Goal: Find specific page/section: Find specific page/section

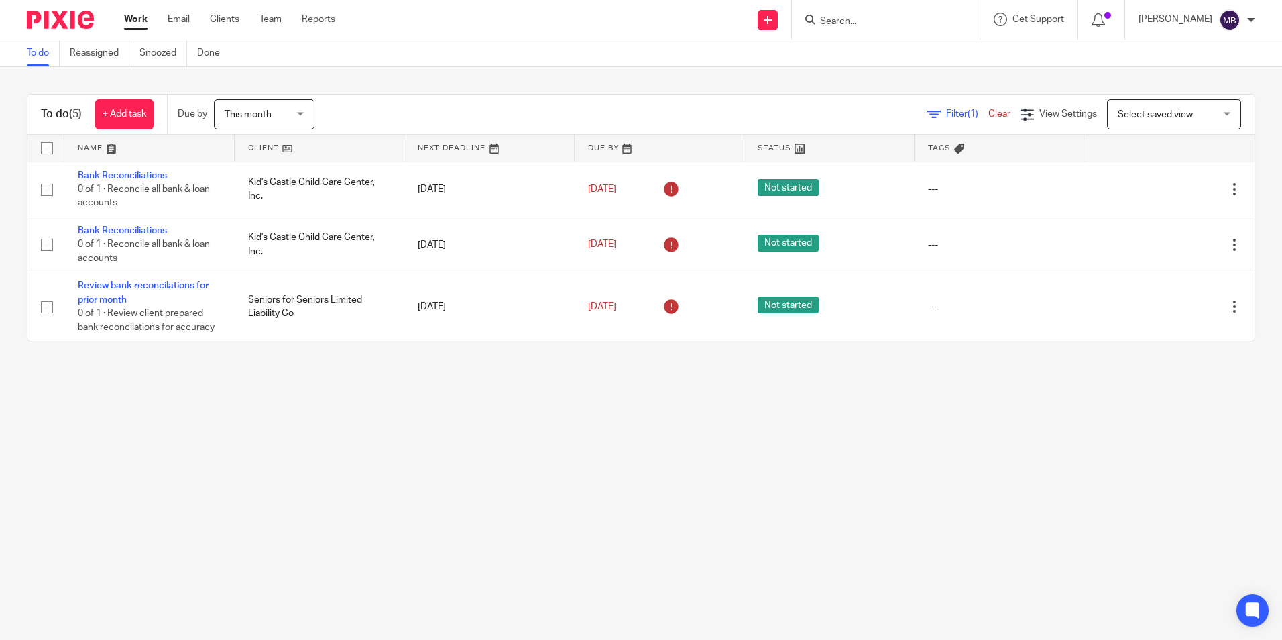
click at [853, 21] on input "Search" at bounding box center [879, 22] width 121 height 12
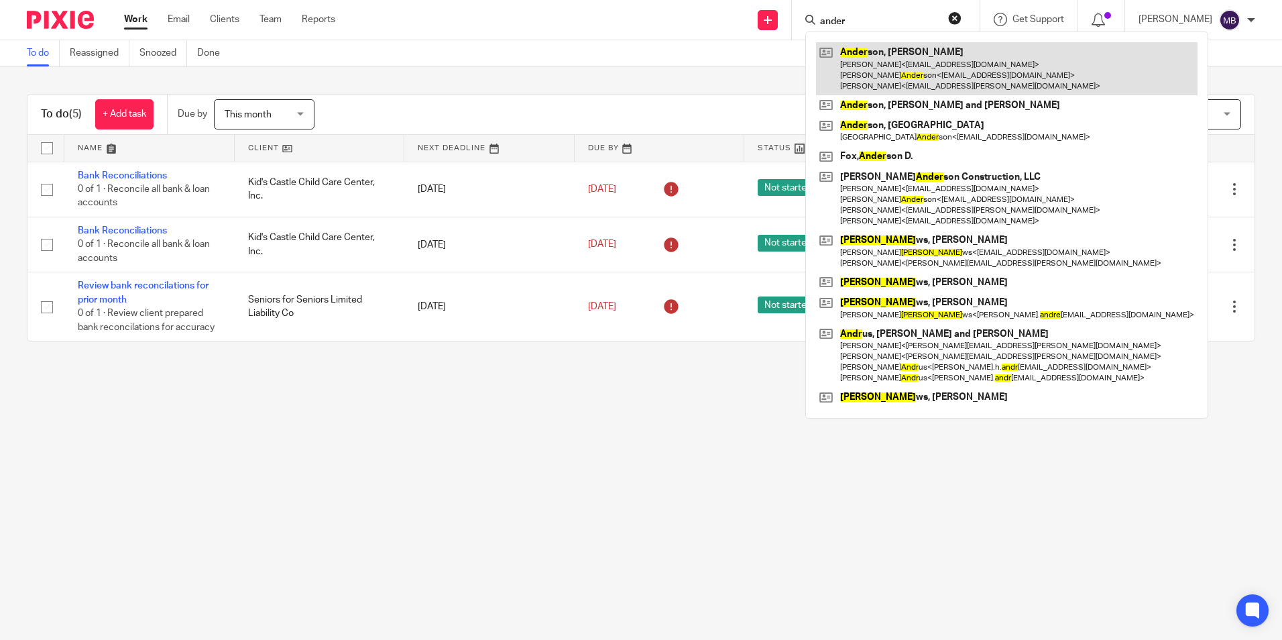
type input "ander"
click at [868, 57] on link at bounding box center [1006, 68] width 381 height 53
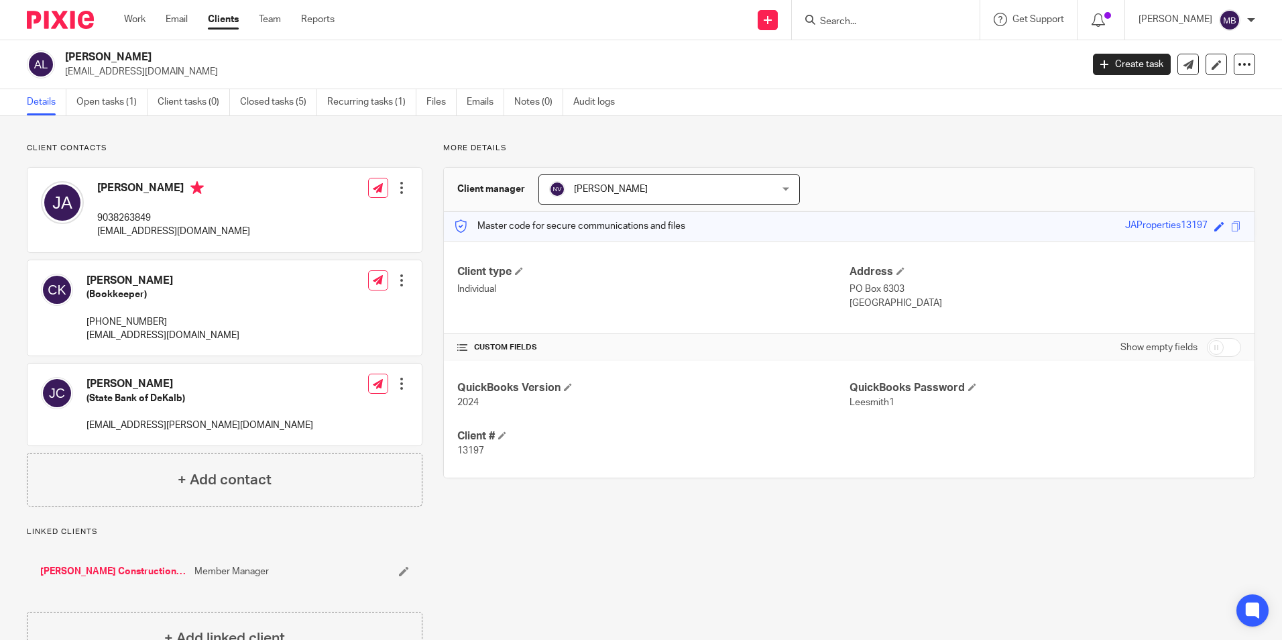
click at [130, 10] on div "Work Email Clients Team Reports Work Email Clients Team Reports Settings" at bounding box center [233, 20] width 244 height 40
click at [128, 15] on link "Work" at bounding box center [134, 19] width 21 height 13
